Goal: Download file/media

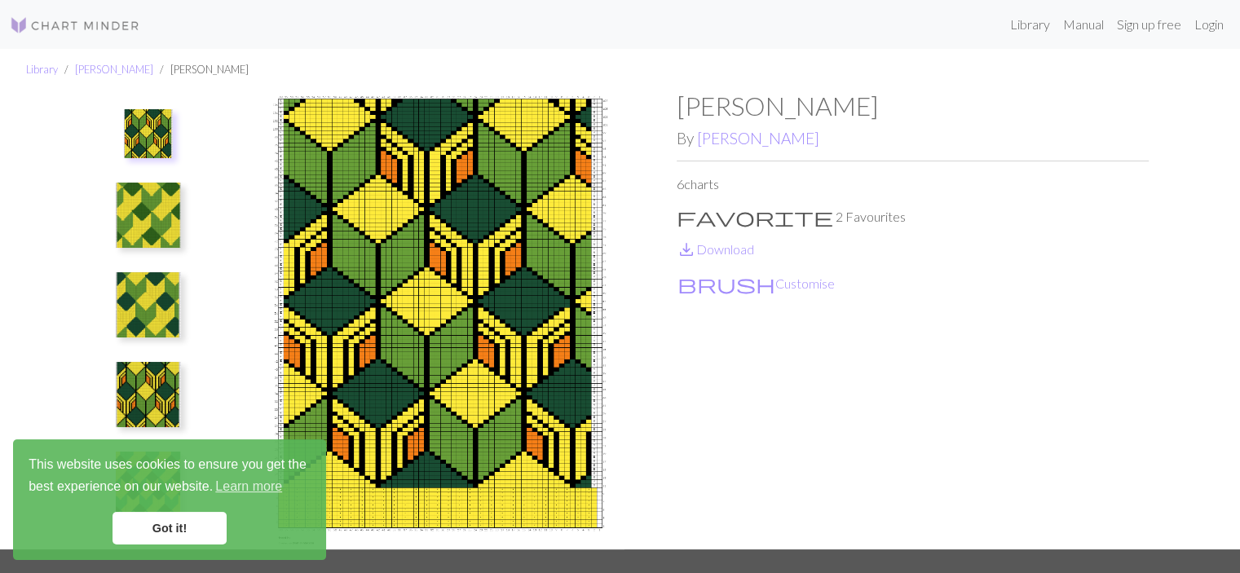
click at [114, 221] on button at bounding box center [148, 215] width 86 height 77
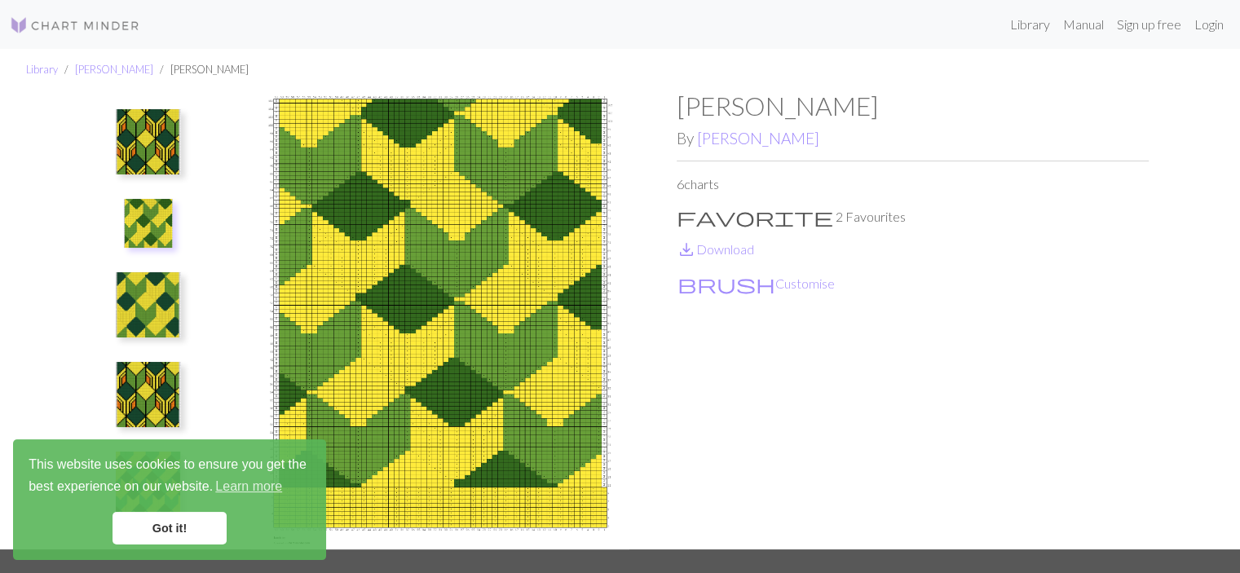
click at [164, 298] on img at bounding box center [148, 304] width 65 height 65
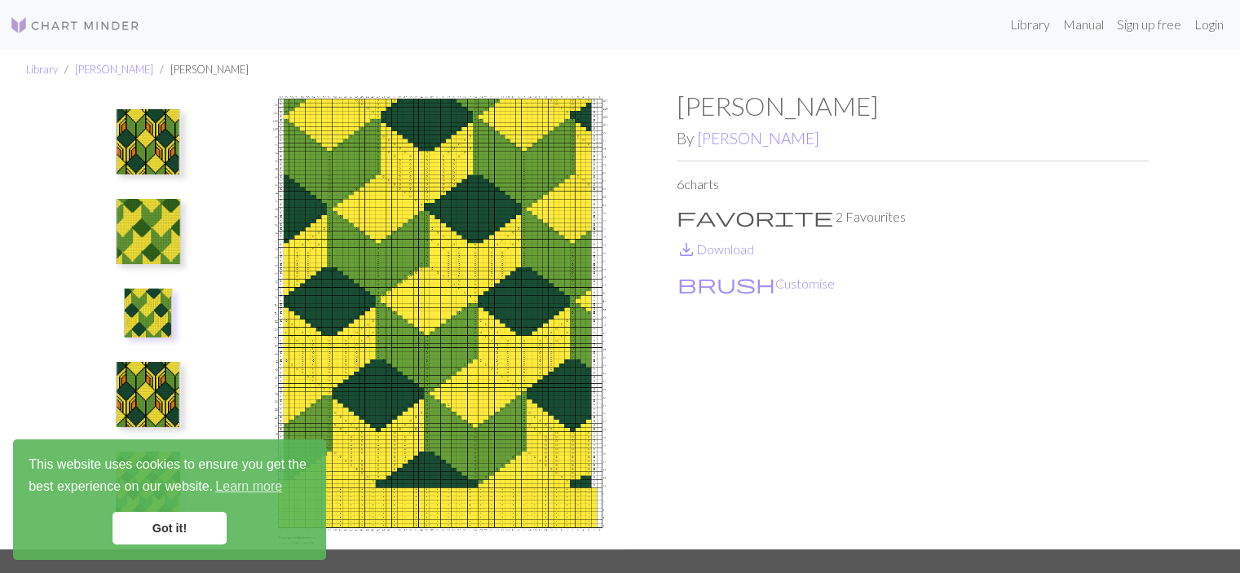
click at [169, 365] on img at bounding box center [148, 394] width 65 height 65
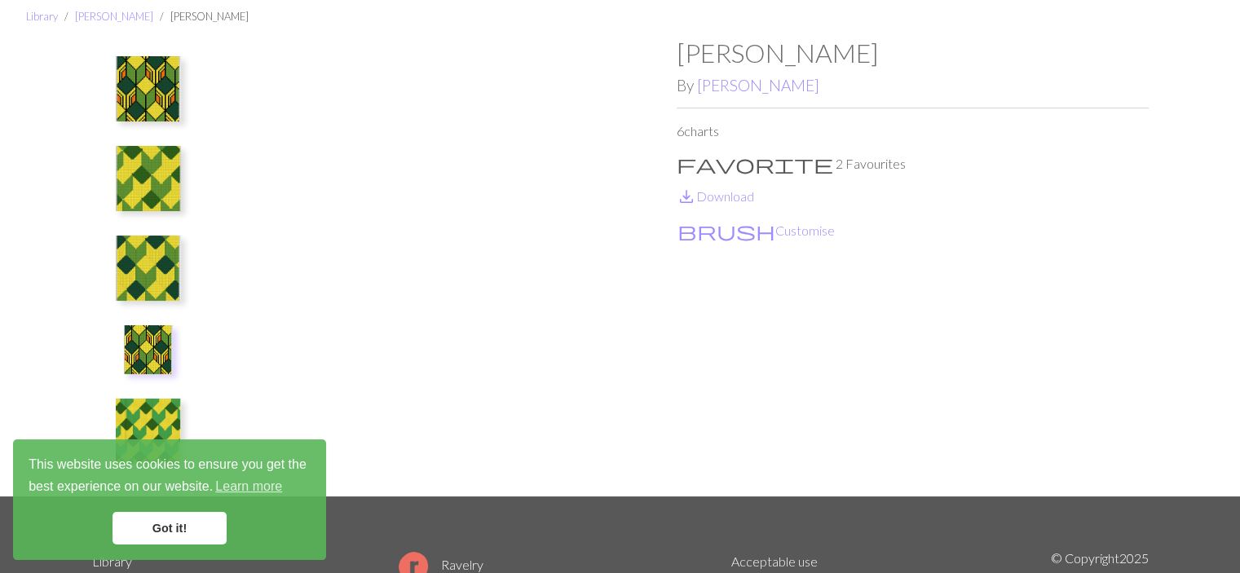
scroll to position [82, 0]
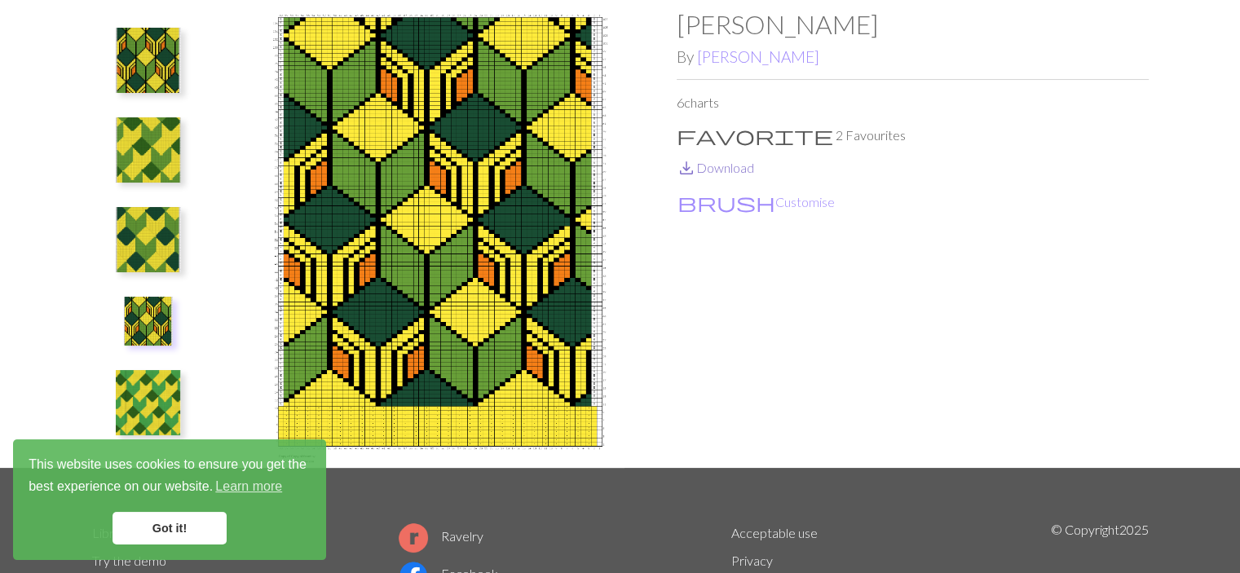
click at [728, 170] on link "save_alt Download" at bounding box center [715, 167] width 77 height 15
click at [161, 112] on button at bounding box center [148, 150] width 86 height 77
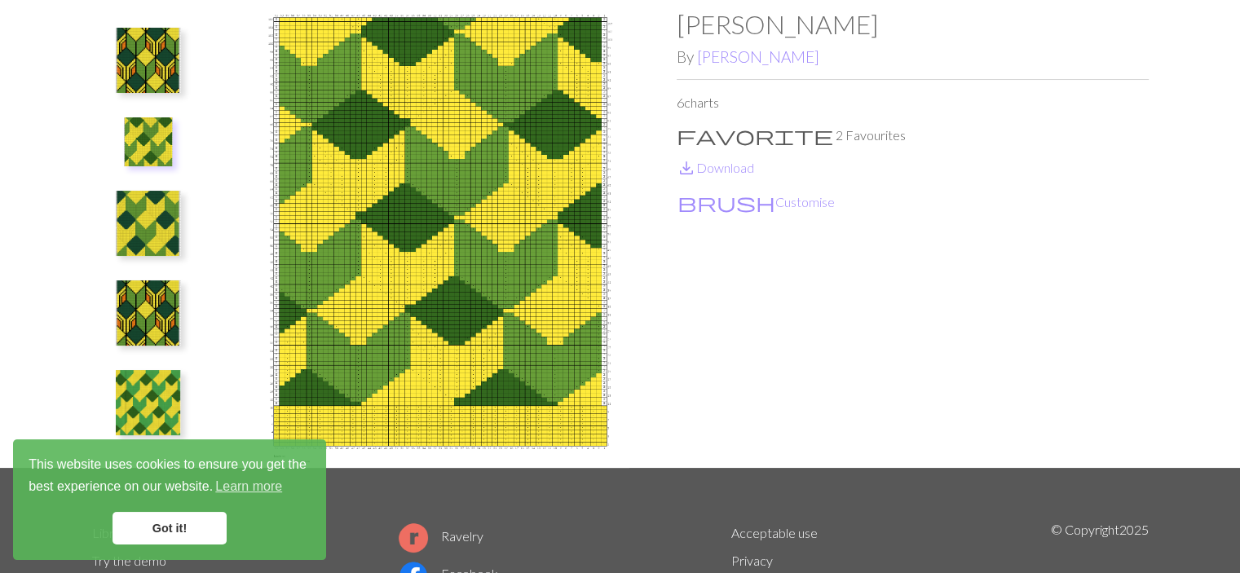
click at [148, 205] on img at bounding box center [148, 223] width 65 height 65
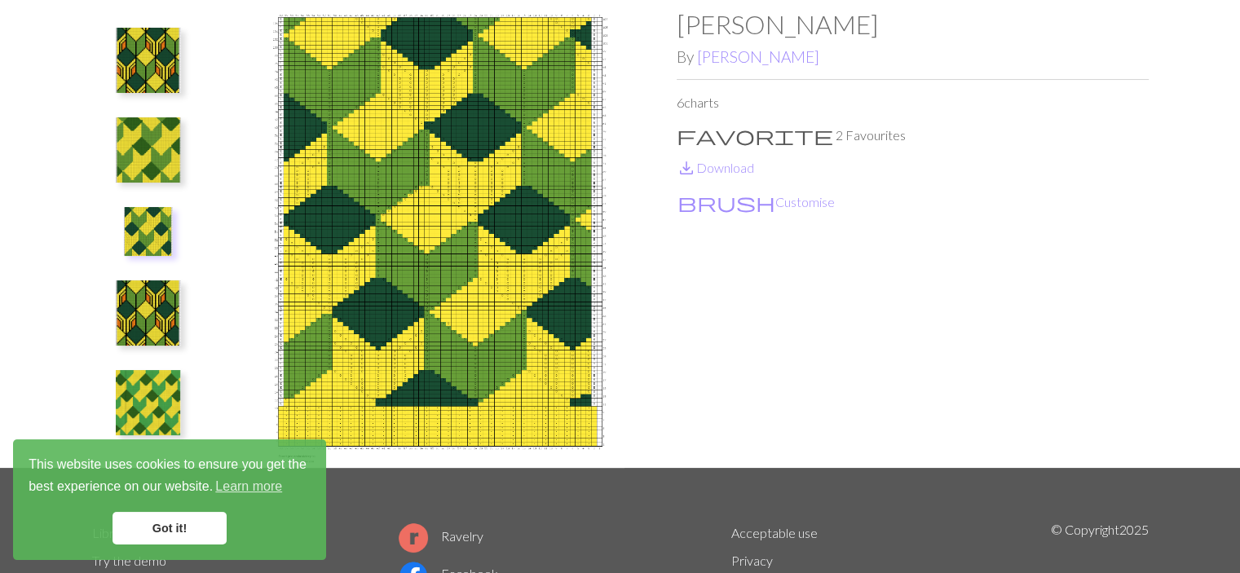
click at [175, 138] on img at bounding box center [148, 149] width 65 height 65
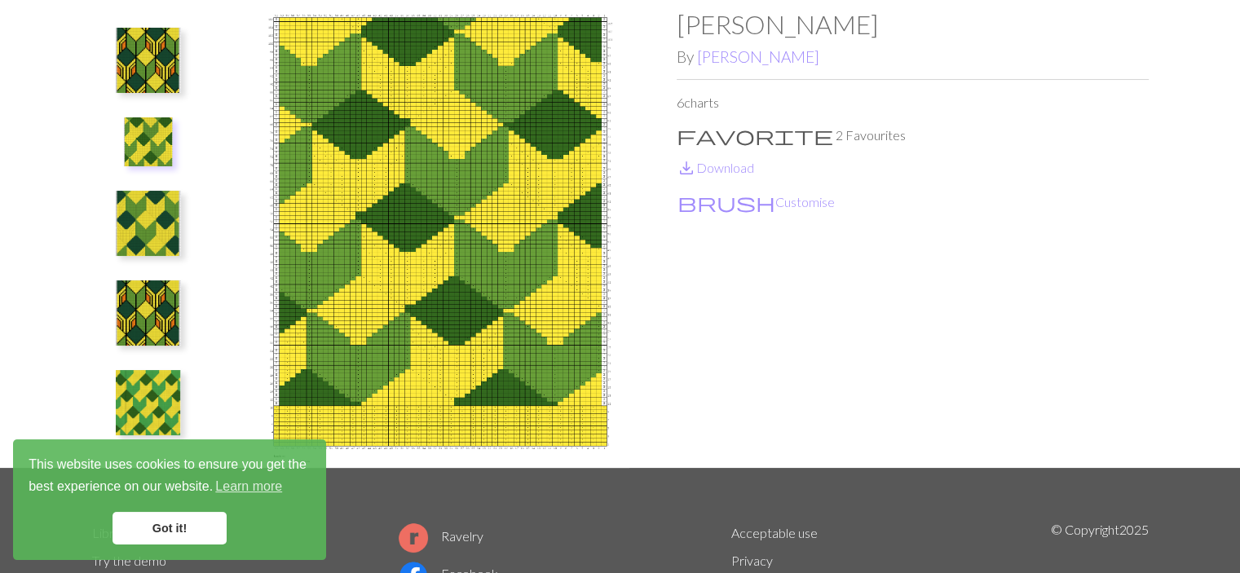
click at [179, 224] on img at bounding box center [148, 223] width 65 height 65
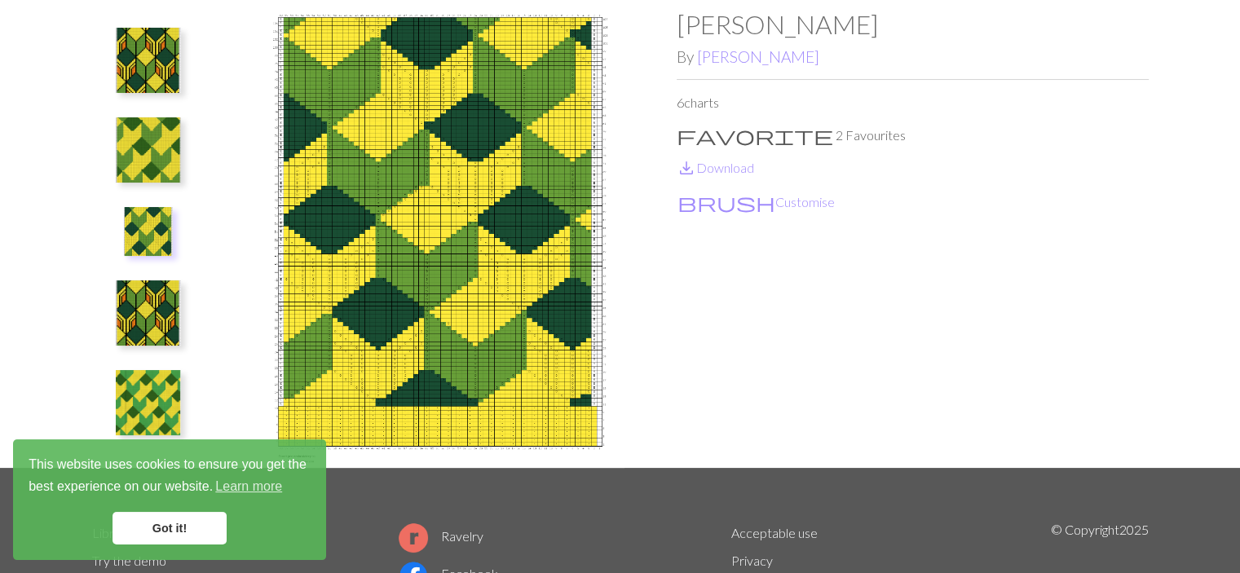
click at [157, 174] on img at bounding box center [148, 149] width 65 height 65
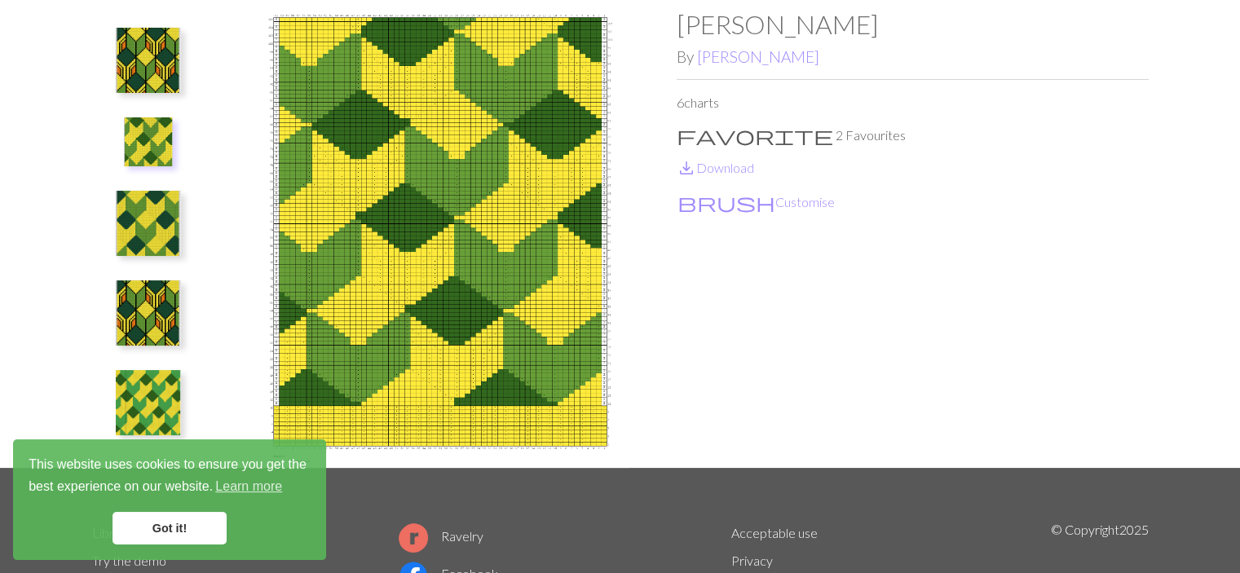
drag, startPoint x: 167, startPoint y: 259, endPoint x: 161, endPoint y: 306, distance: 47.6
click at [167, 260] on button at bounding box center [148, 223] width 86 height 77
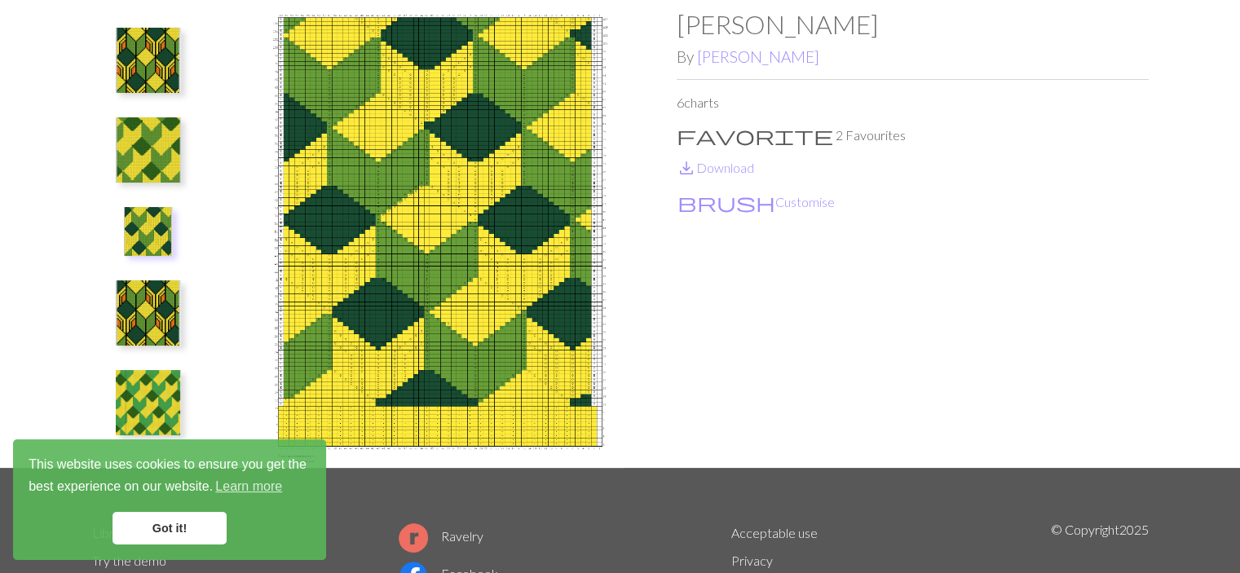
click at [157, 314] on img at bounding box center [148, 313] width 65 height 65
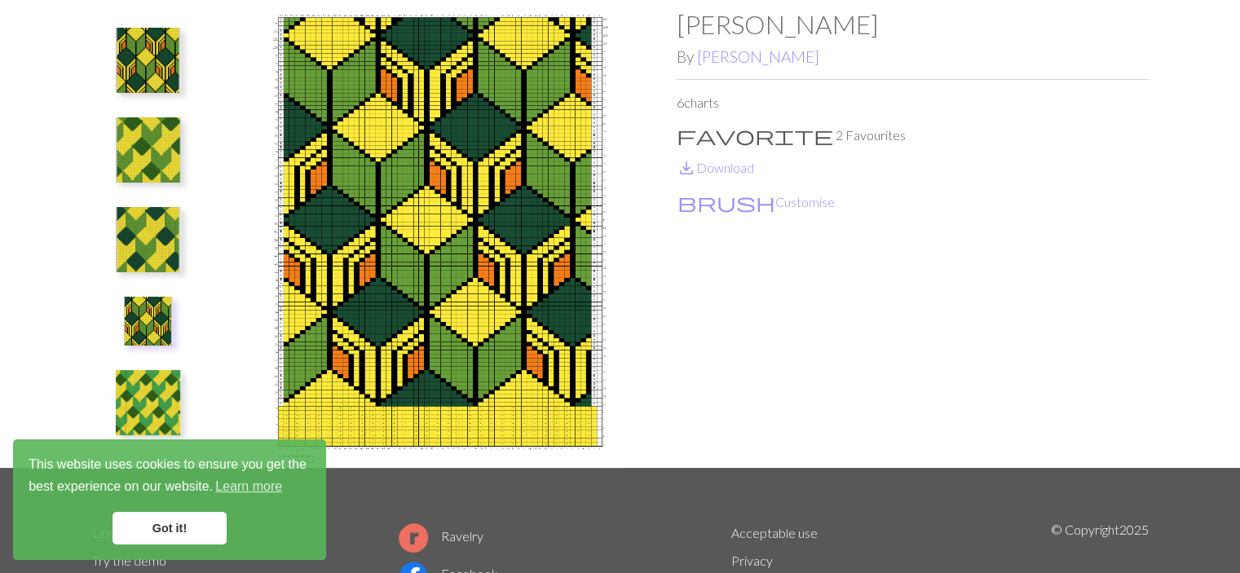
click at [155, 210] on img at bounding box center [148, 239] width 65 height 65
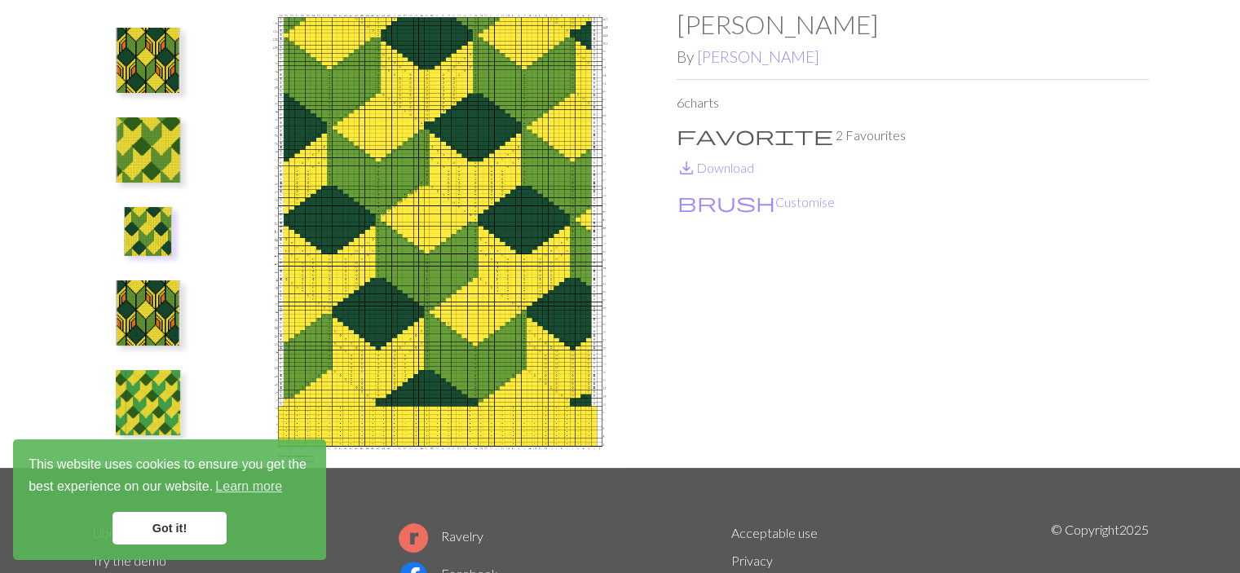
click at [164, 299] on img at bounding box center [148, 313] width 65 height 65
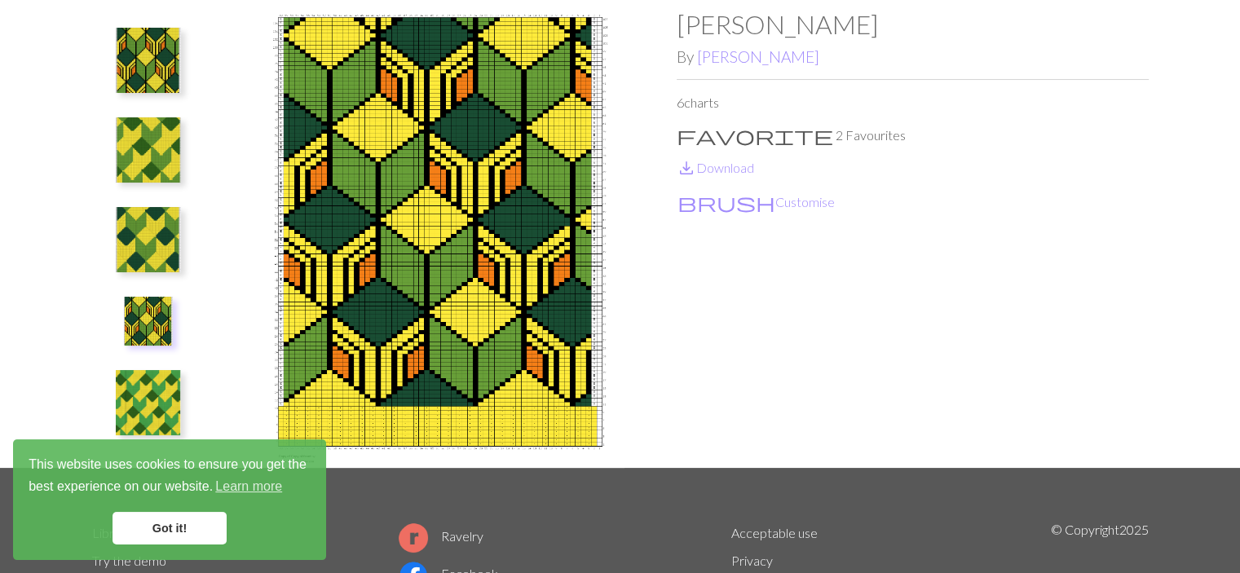
click at [150, 58] on img at bounding box center [148, 60] width 65 height 65
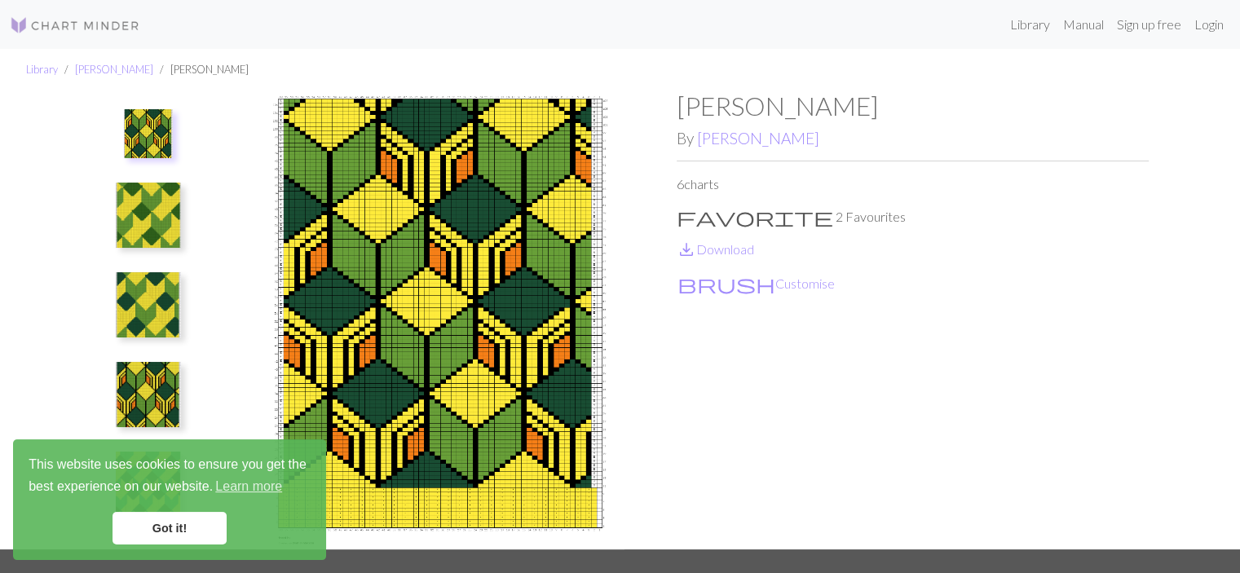
scroll to position [87, 0]
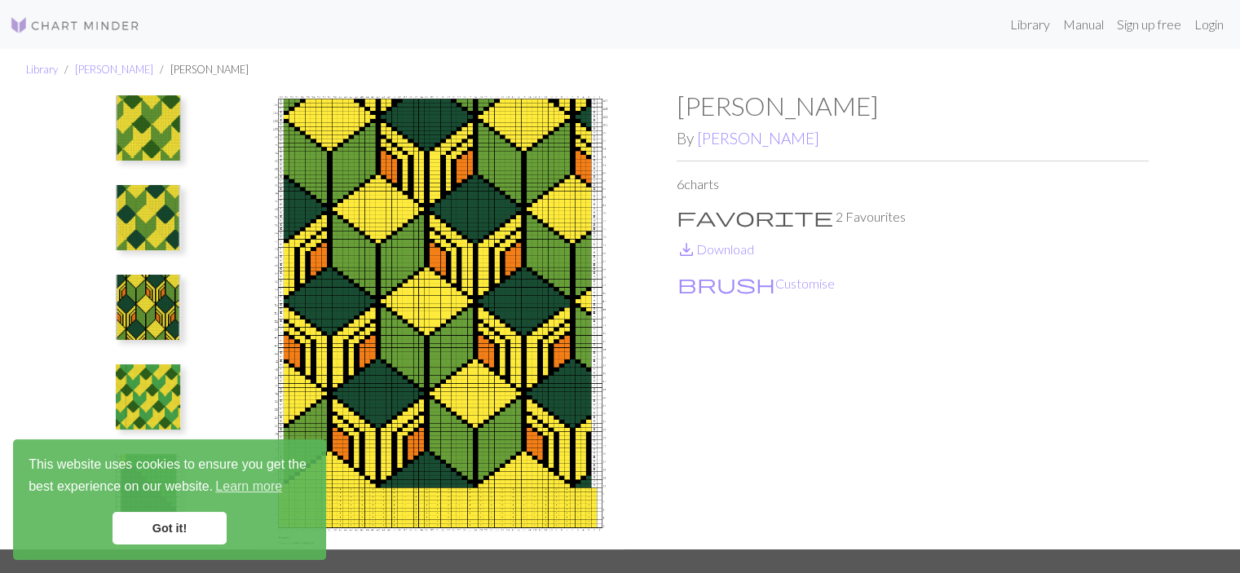
click at [154, 387] on img at bounding box center [148, 397] width 65 height 65
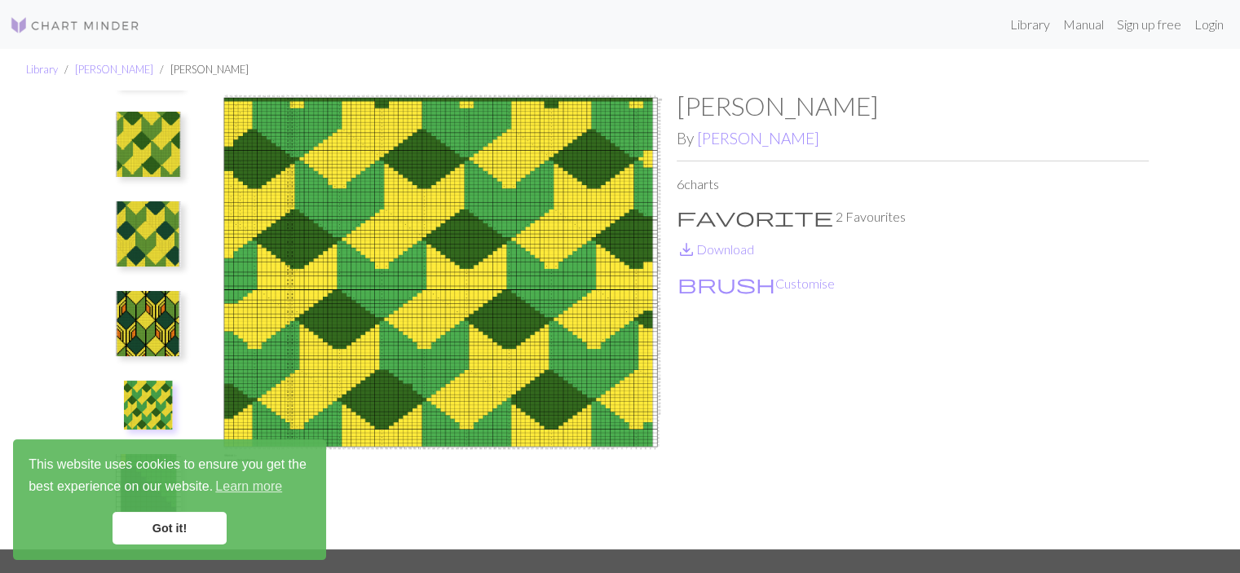
click at [153, 306] on img at bounding box center [148, 323] width 65 height 65
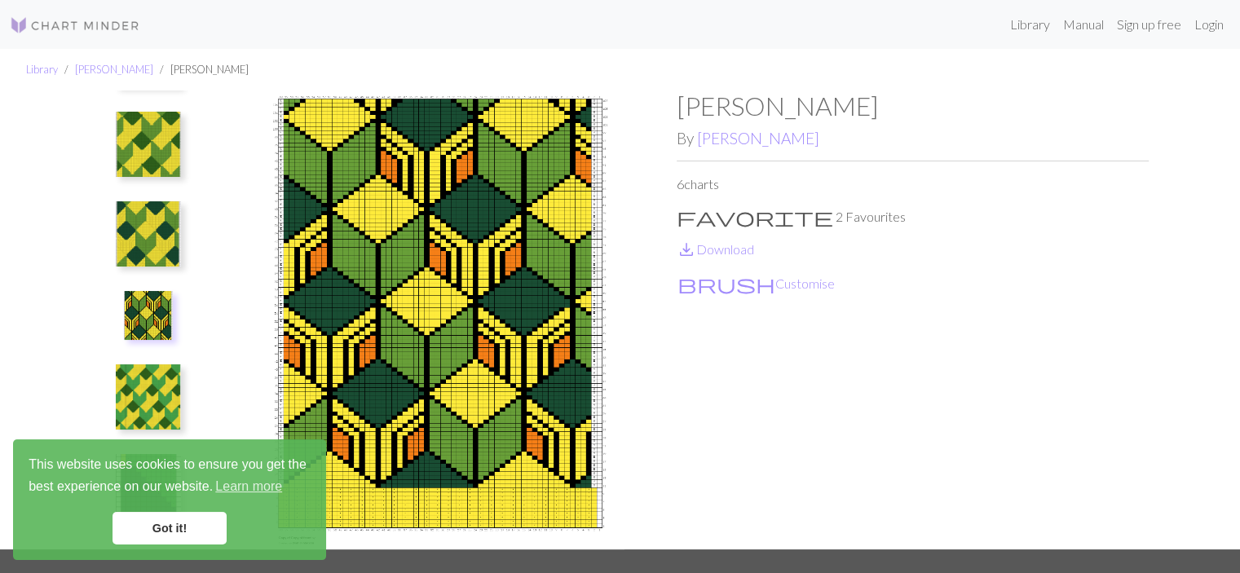
click at [182, 185] on ul at bounding box center [148, 313] width 113 height 445
click at [170, 223] on img at bounding box center [148, 233] width 65 height 65
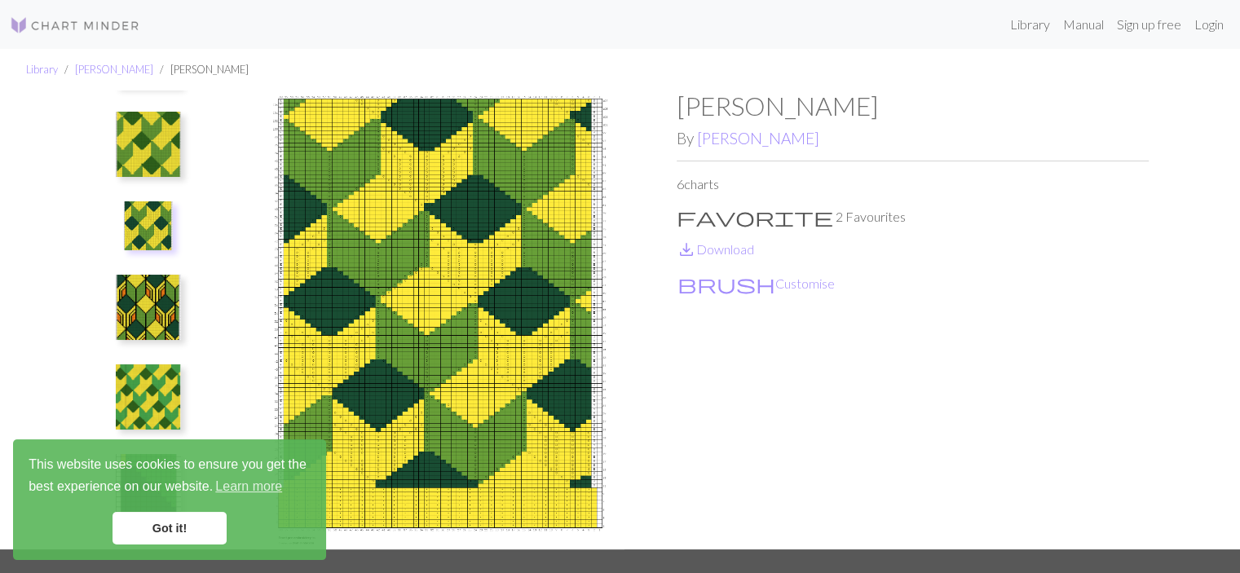
click at [148, 136] on img at bounding box center [148, 144] width 65 height 65
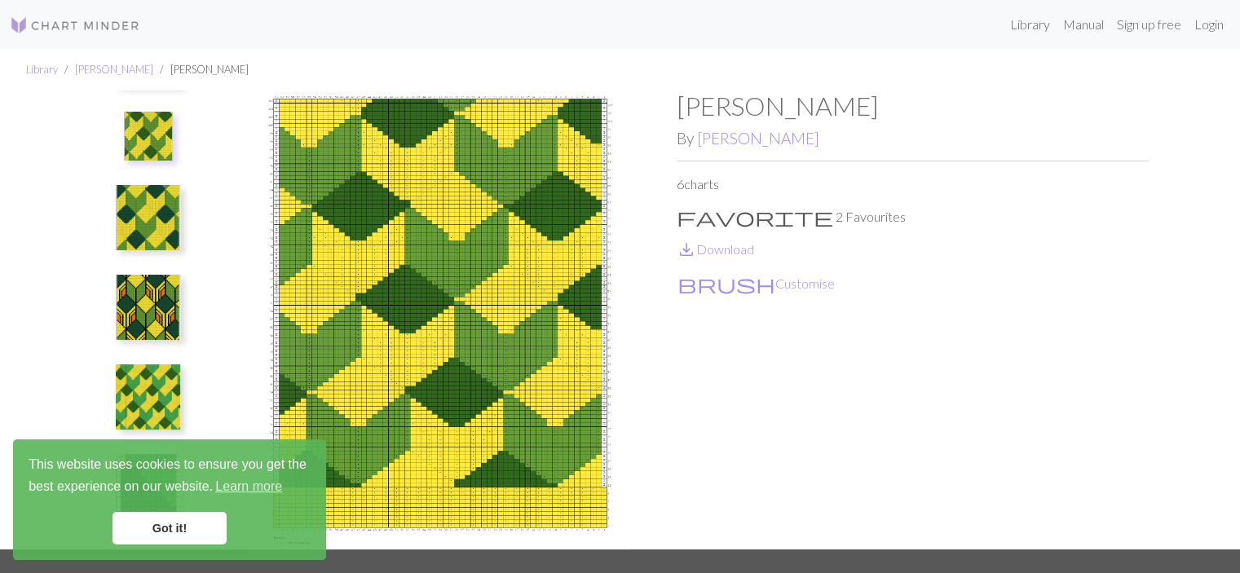
click at [157, 242] on img at bounding box center [148, 217] width 65 height 65
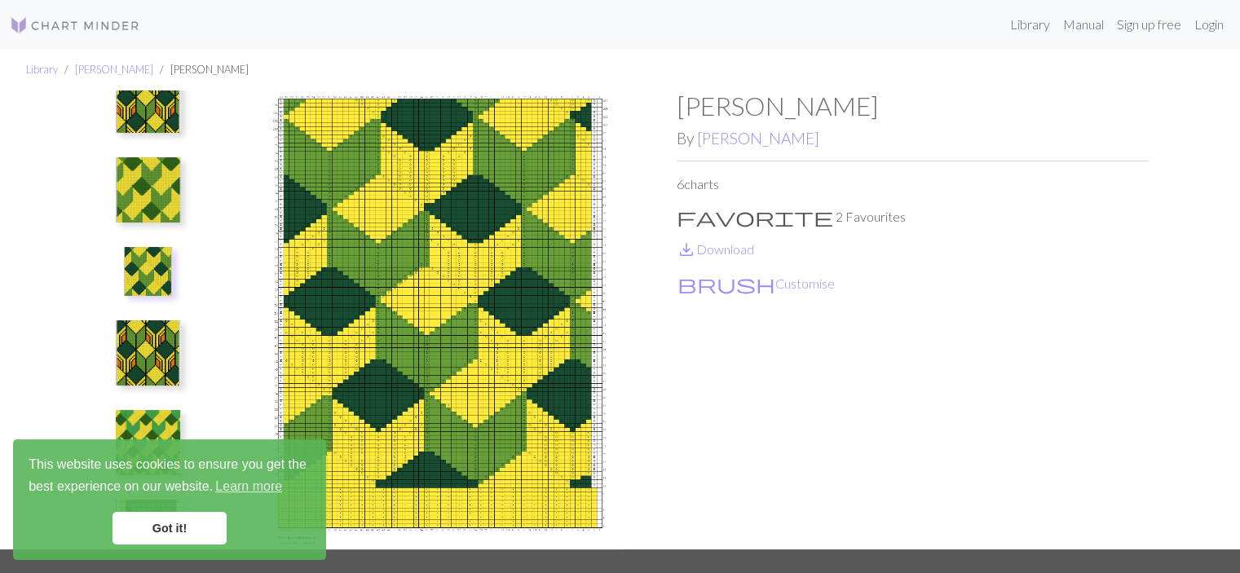
scroll to position [0, 0]
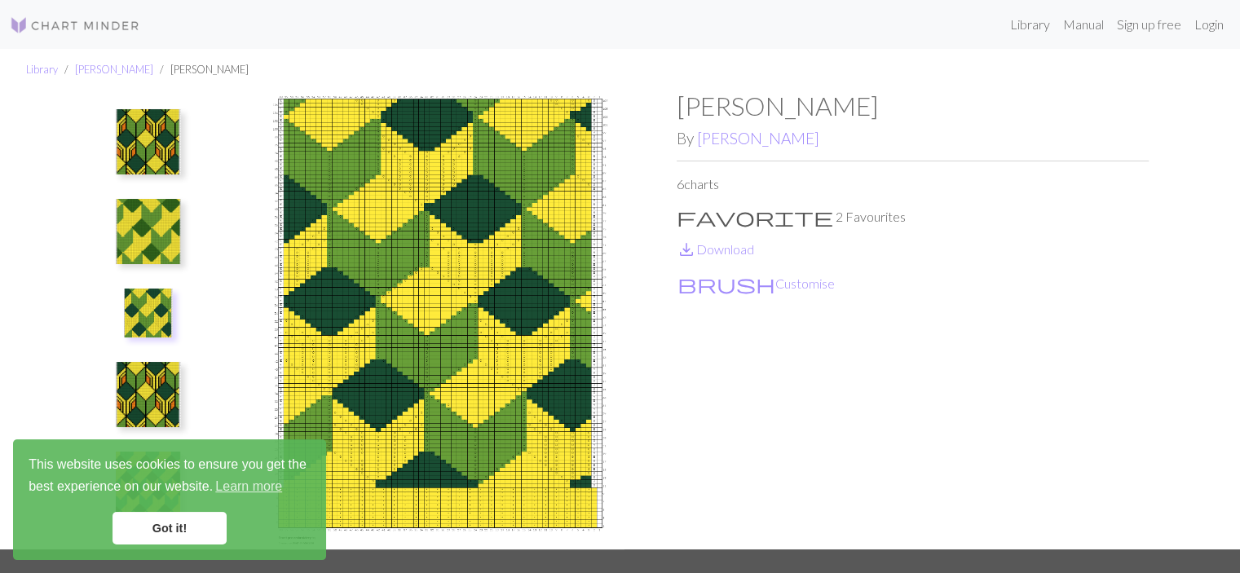
click at [146, 236] on img at bounding box center [148, 231] width 65 height 65
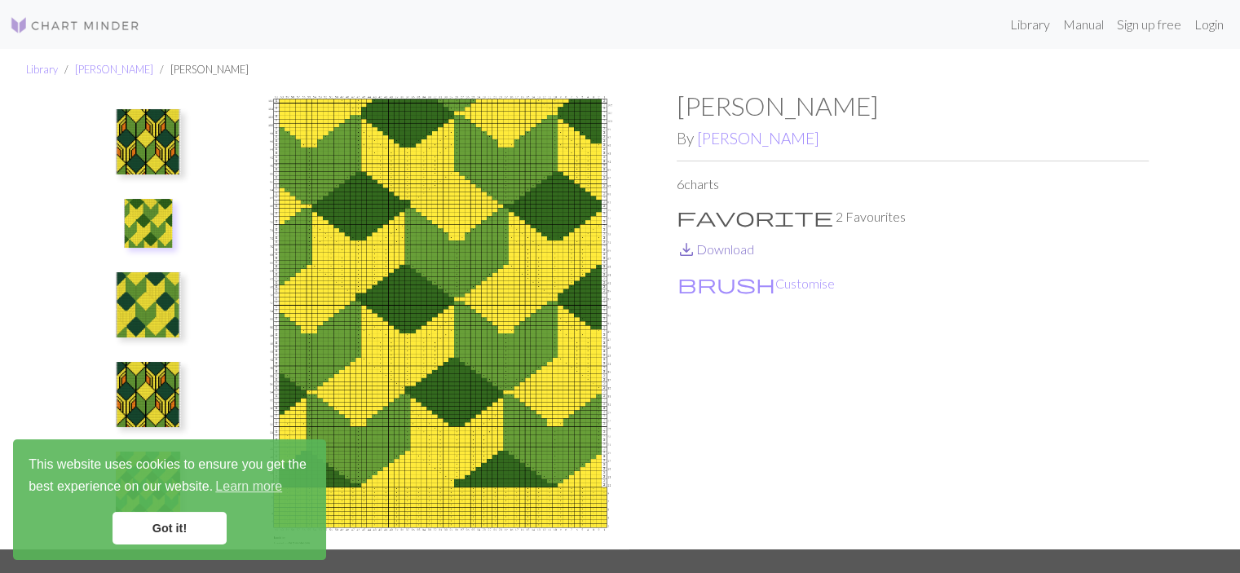
click at [696, 254] on span "save_alt" at bounding box center [687, 249] width 20 height 23
click at [146, 231] on img at bounding box center [148, 223] width 49 height 49
click at [147, 312] on img at bounding box center [148, 304] width 65 height 65
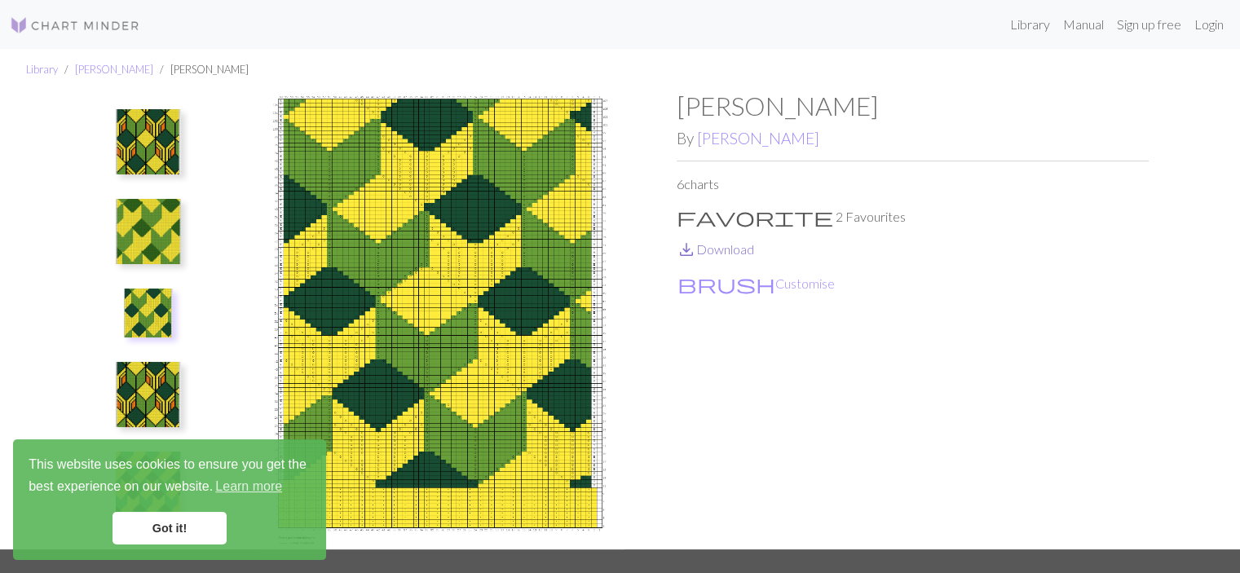
click at [705, 251] on link "save_alt Download" at bounding box center [715, 248] width 77 height 15
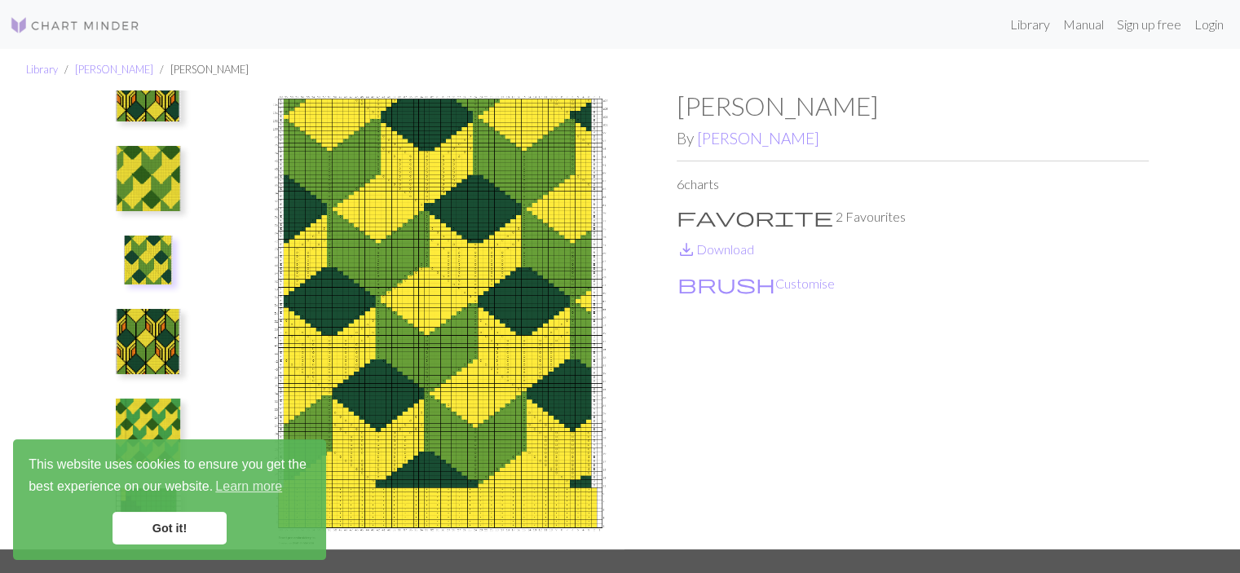
scroll to position [82, 0]
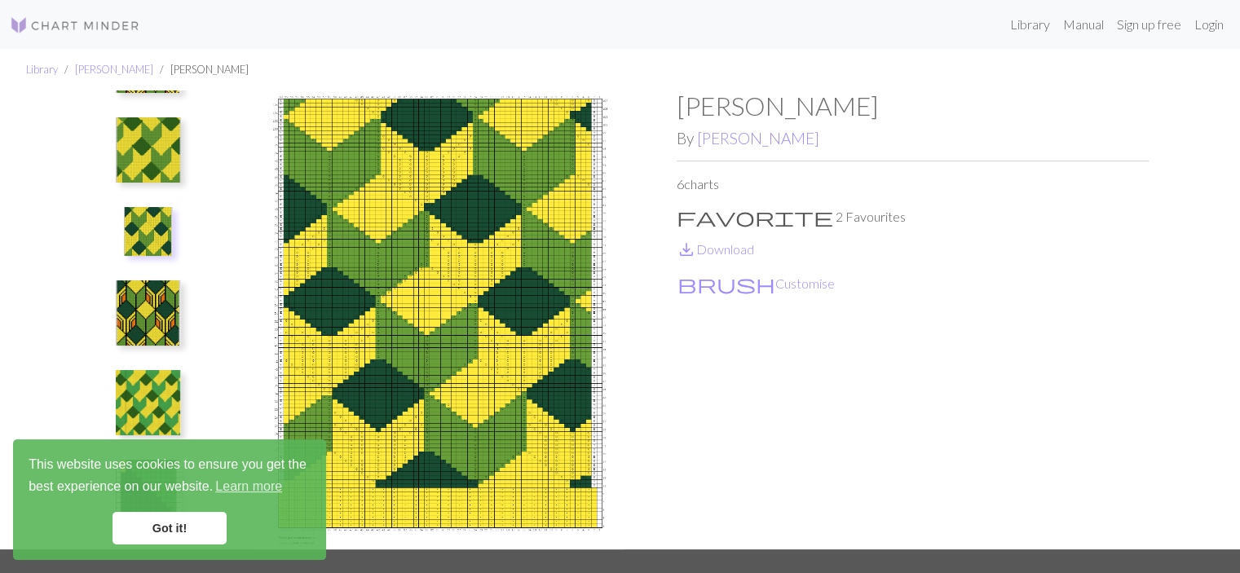
click at [152, 322] on img at bounding box center [148, 313] width 65 height 65
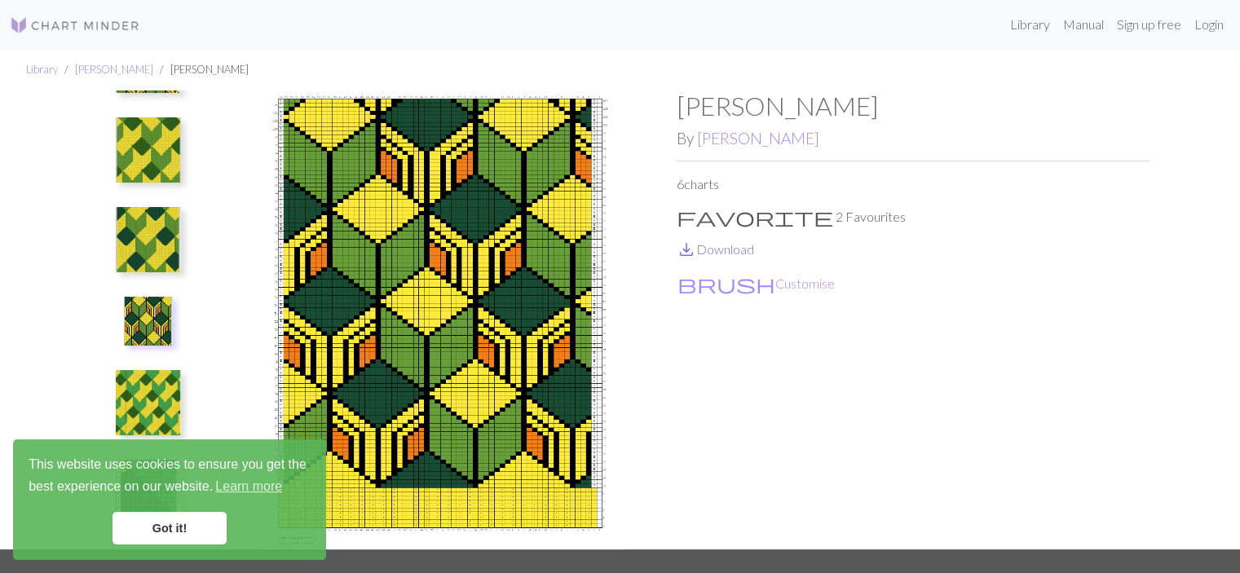
click at [714, 247] on link "save_alt Download" at bounding box center [715, 248] width 77 height 15
click at [130, 392] on img at bounding box center [148, 402] width 65 height 65
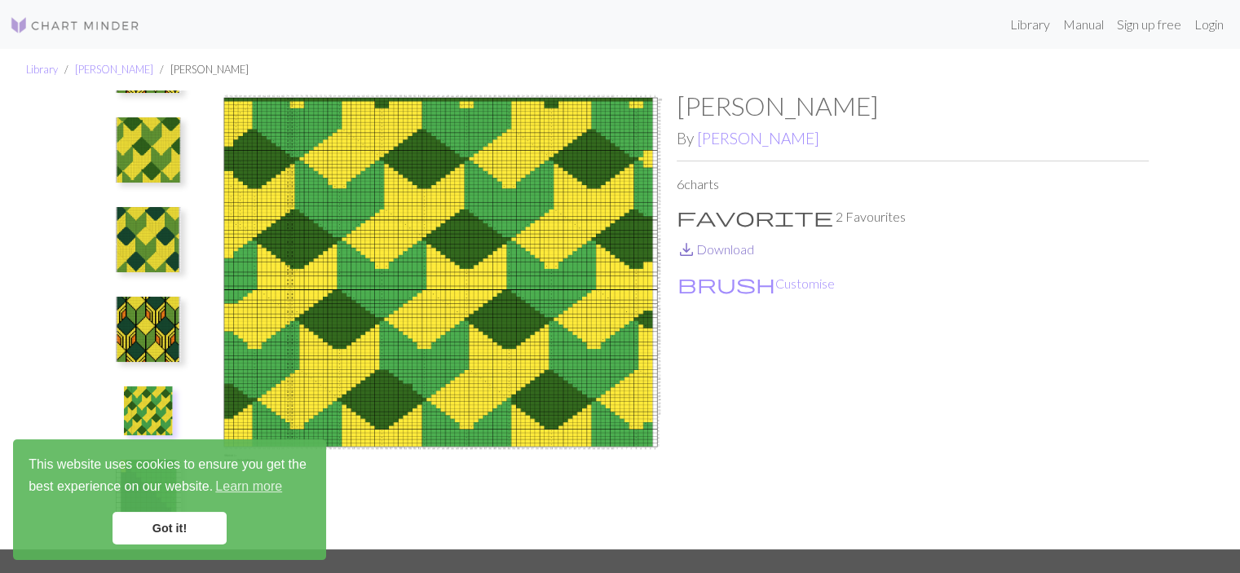
click at [734, 249] on link "save_alt Download" at bounding box center [715, 248] width 77 height 15
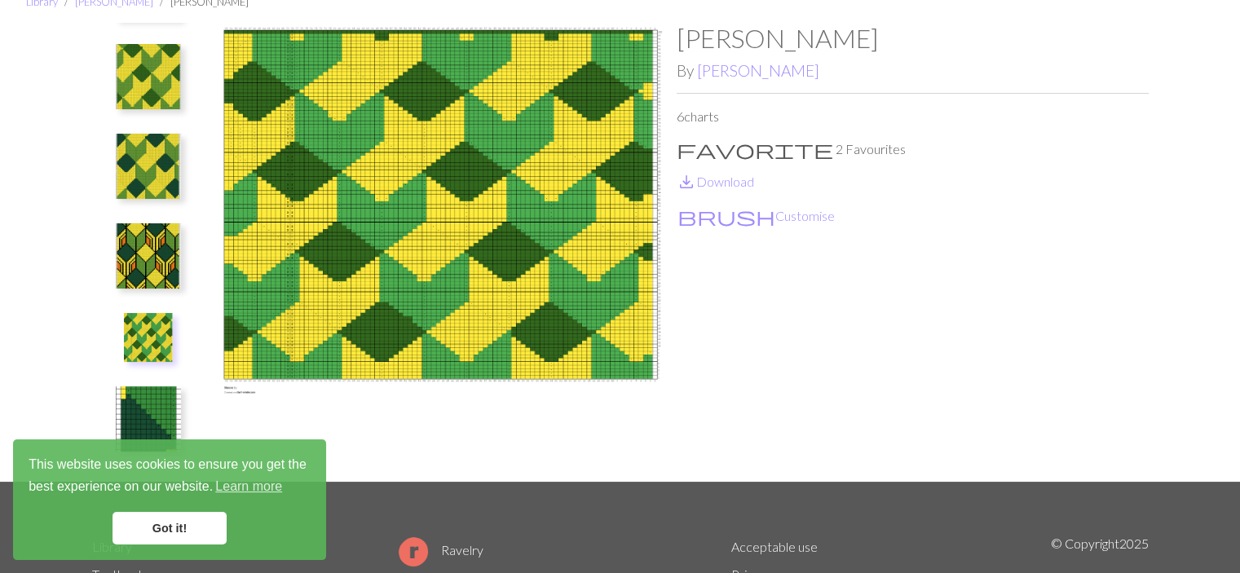
scroll to position [163, 0]
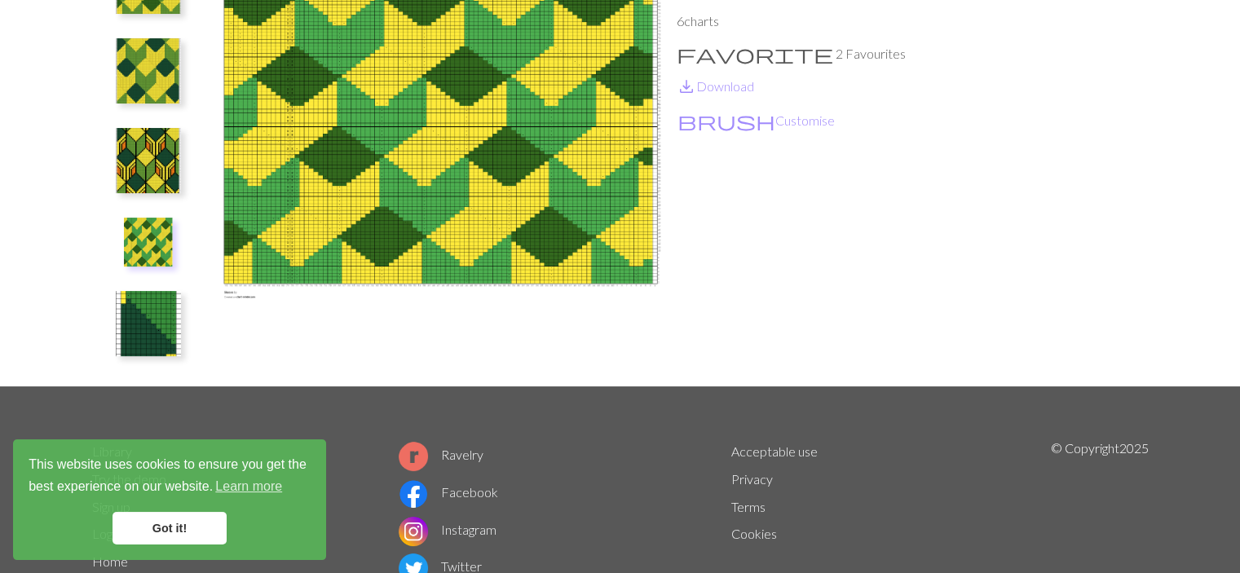
click at [131, 327] on img at bounding box center [148, 323] width 65 height 65
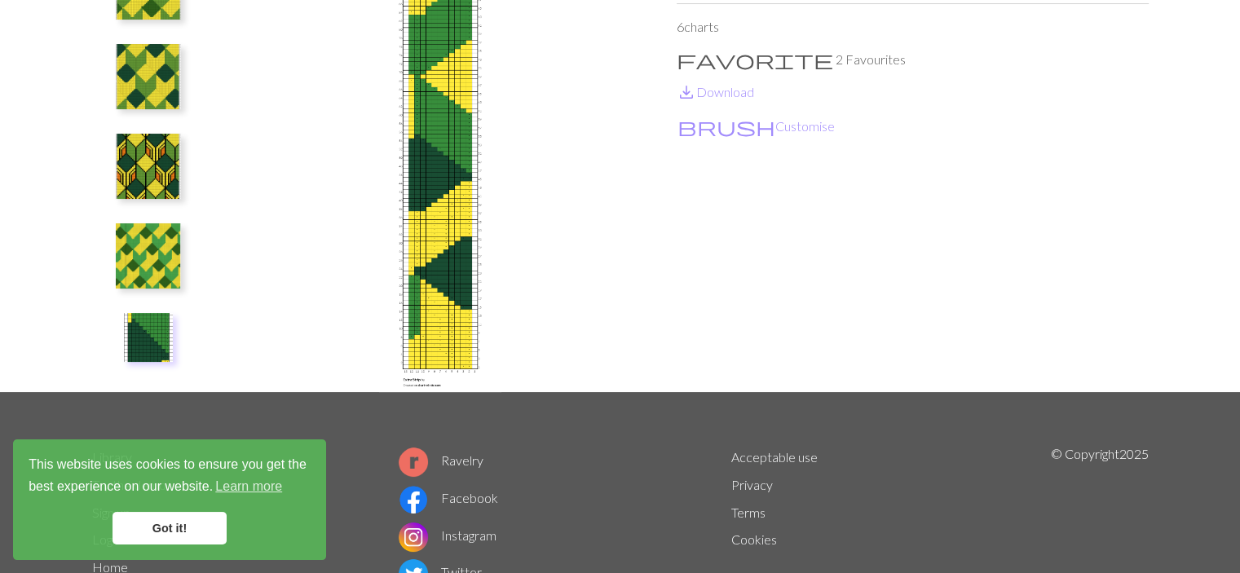
scroll to position [0, 0]
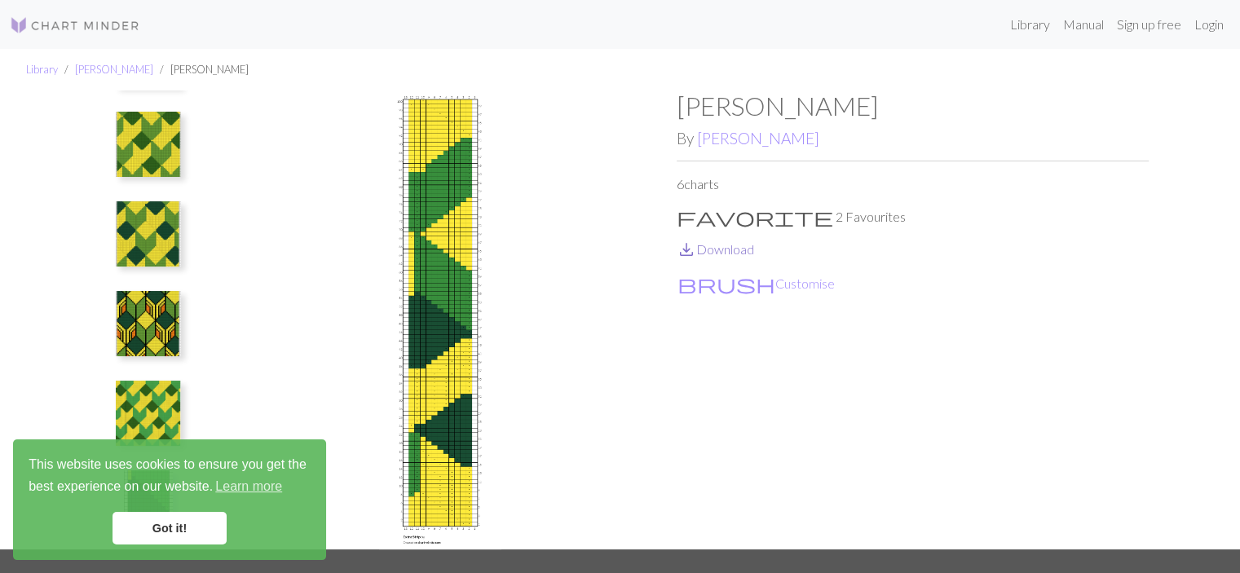
click at [731, 245] on link "save_alt Download" at bounding box center [715, 248] width 77 height 15
click at [725, 137] on link "[PERSON_NAME]" at bounding box center [758, 138] width 122 height 19
